Goal: Find specific page/section: Find specific page/section

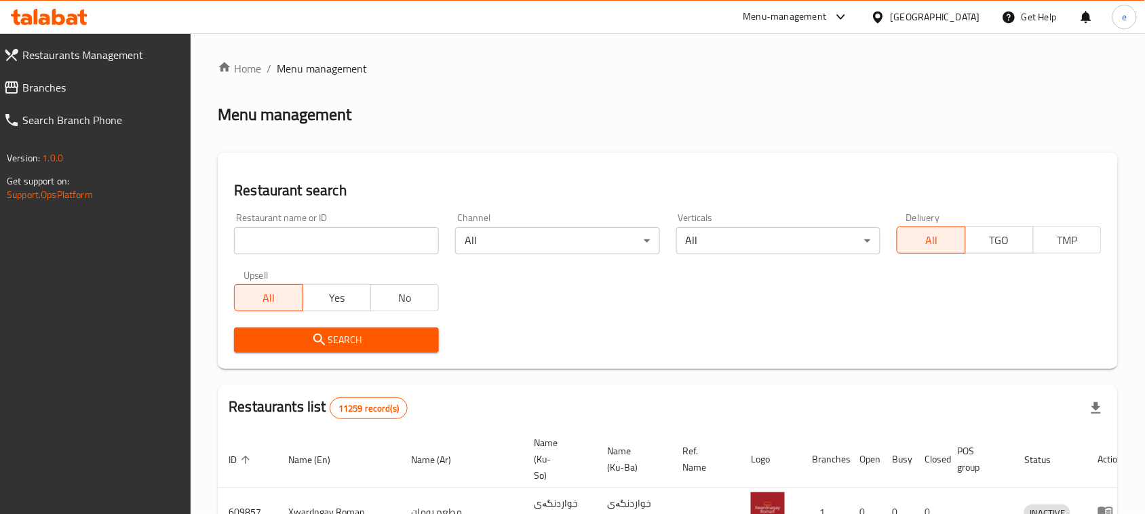
click at [302, 241] on input "search" at bounding box center [336, 240] width 205 height 27
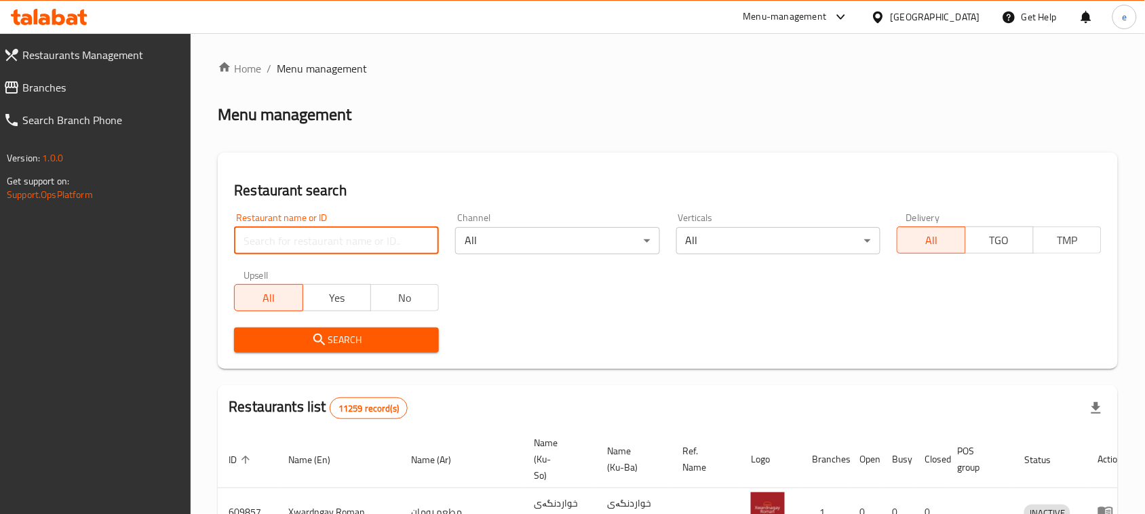
paste input "631969"
type input "631969"
click button "Search" at bounding box center [336, 340] width 205 height 25
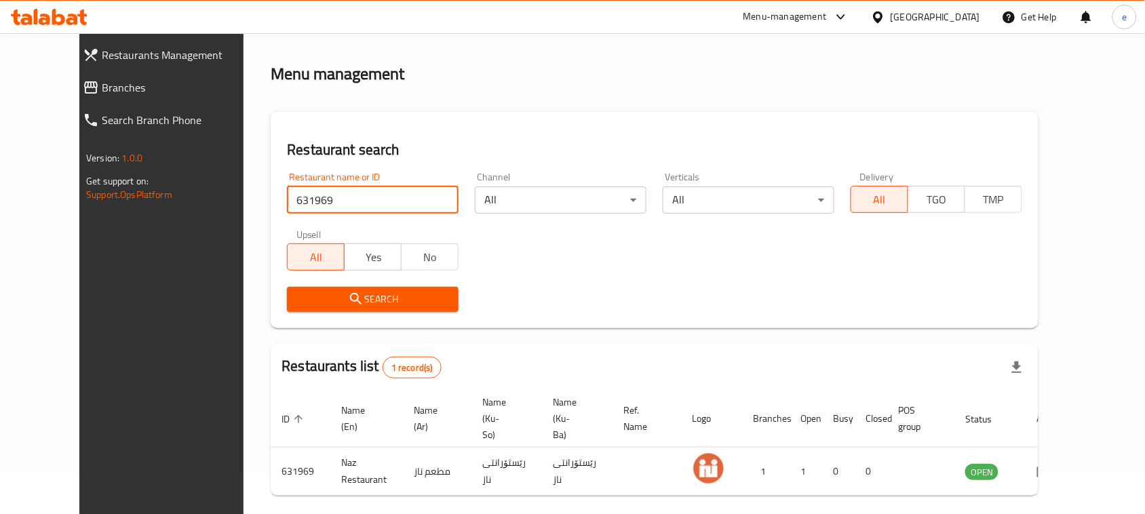
scroll to position [79, 0]
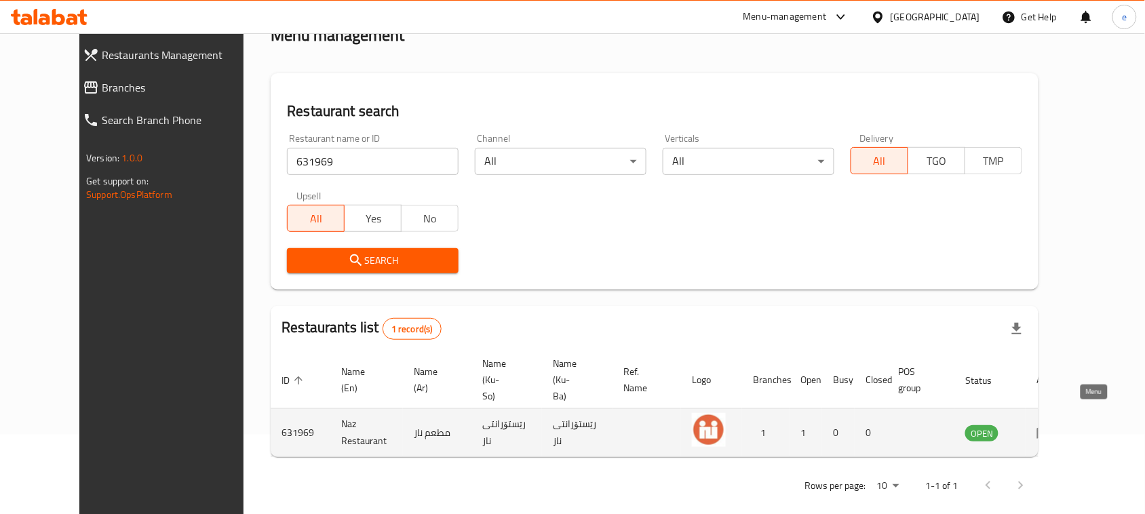
click at [1052, 428] on icon "enhanced table" at bounding box center [1044, 434] width 15 height 12
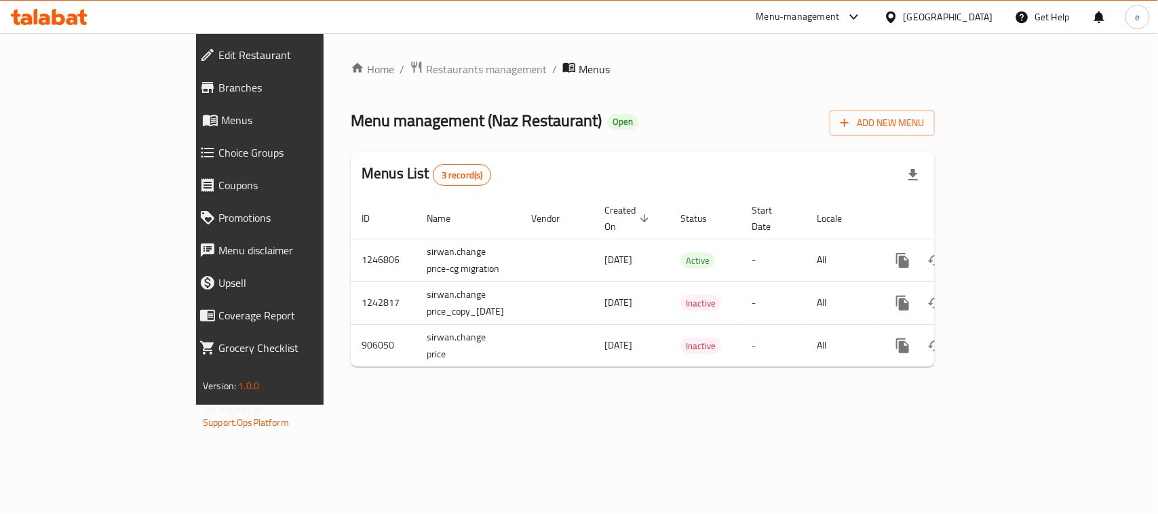
click at [218, 86] on span "Branches" at bounding box center [298, 87] width 160 height 16
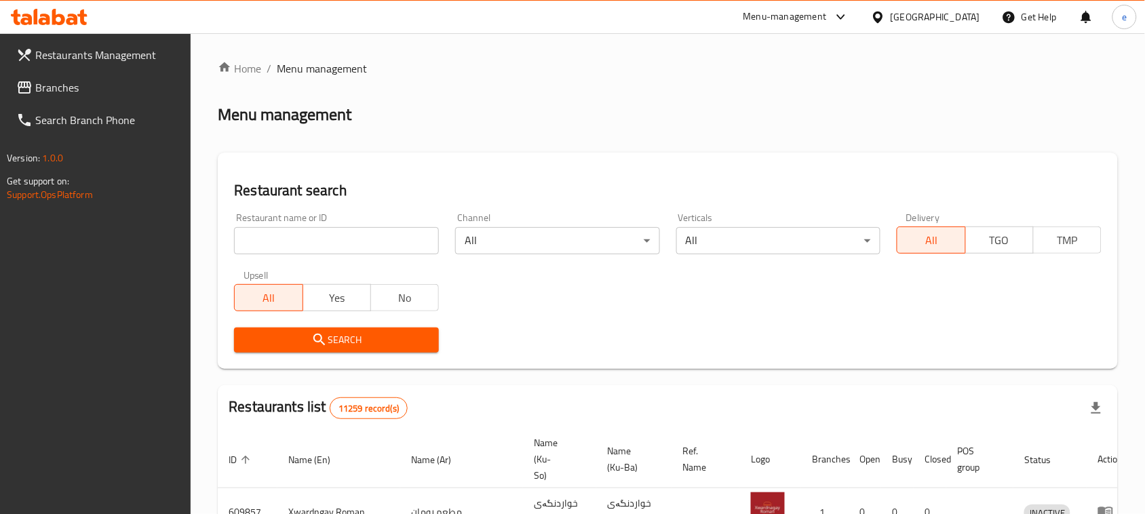
click at [70, 17] on icon at bounding box center [49, 17] width 77 height 16
click at [50, 14] on icon at bounding box center [49, 17] width 77 height 16
